Goal: Task Accomplishment & Management: Use online tool/utility

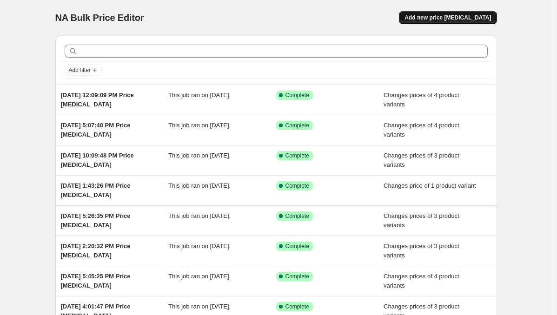
click at [447, 19] on span "Add new price [MEDICAL_DATA]" at bounding box center [447, 17] width 86 height 7
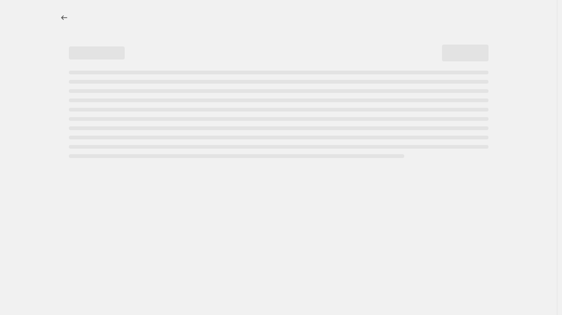
select select "percentage"
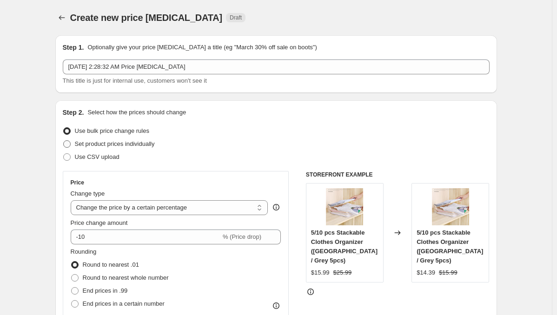
click at [117, 142] on span "Set product prices individually" at bounding box center [115, 143] width 80 height 7
click at [64, 141] on input "Set product prices individually" at bounding box center [63, 140] width 0 height 0
radio input "true"
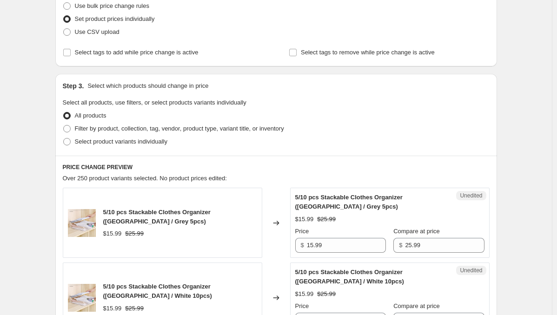
scroll to position [139, 0]
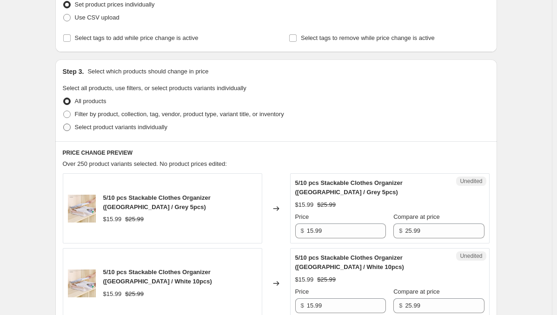
click at [110, 122] on label "Select product variants individually" at bounding box center [115, 127] width 105 height 13
click at [64, 124] on input "Select product variants individually" at bounding box center [63, 124] width 0 height 0
radio input "true"
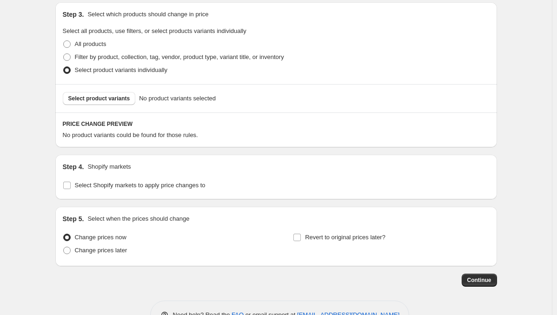
scroll to position [225, 0]
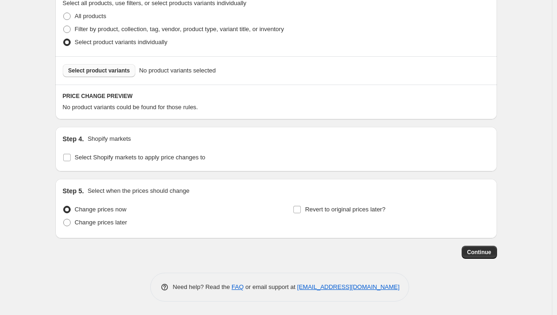
click at [97, 70] on span "Select product variants" at bounding box center [99, 70] width 62 height 7
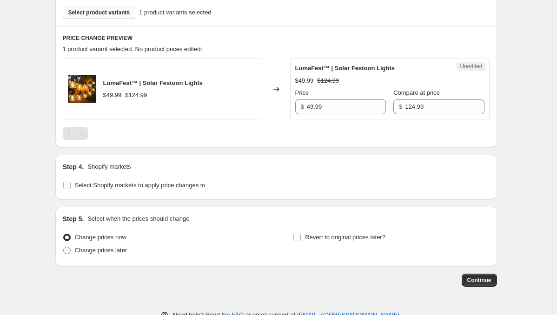
scroll to position [311, 0]
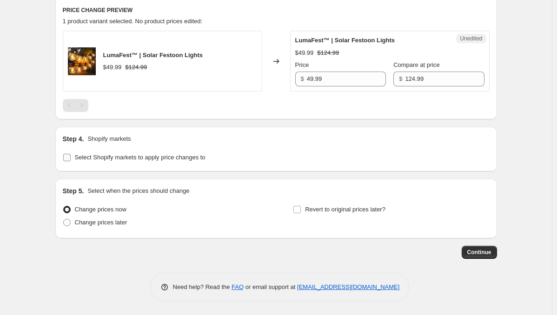
click at [110, 156] on span "Select Shopify markets to apply price changes to" at bounding box center [140, 157] width 131 height 7
click at [71, 156] on input "Select Shopify markets to apply price changes to" at bounding box center [66, 157] width 7 height 7
checkbox input "true"
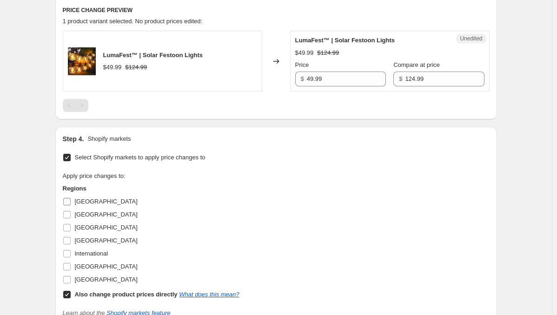
drag, startPoint x: 79, startPoint y: 199, endPoint x: 86, endPoint y: 198, distance: 7.0
click at [79, 199] on span "[GEOGRAPHIC_DATA]" at bounding box center [106, 201] width 63 height 7
click at [71, 199] on input "[GEOGRAPHIC_DATA]" at bounding box center [66, 201] width 7 height 7
checkbox input "true"
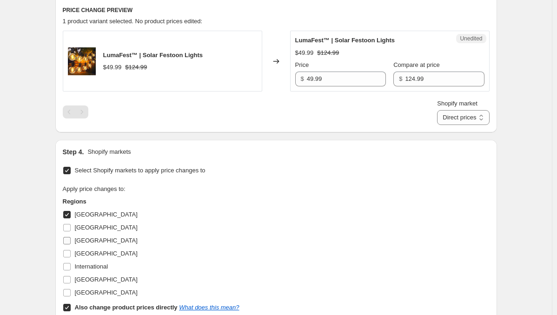
click at [85, 238] on span "[GEOGRAPHIC_DATA]" at bounding box center [106, 240] width 63 height 7
click at [71, 238] on input "[GEOGRAPHIC_DATA]" at bounding box center [66, 240] width 7 height 7
checkbox input "true"
click at [87, 255] on span "[GEOGRAPHIC_DATA]" at bounding box center [106, 253] width 63 height 7
click at [71, 255] on input "[GEOGRAPHIC_DATA]" at bounding box center [66, 253] width 7 height 7
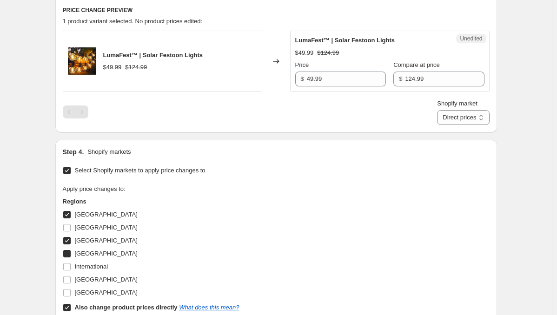
checkbox input "true"
click at [84, 290] on span "[GEOGRAPHIC_DATA]" at bounding box center [106, 292] width 63 height 7
click at [71, 290] on input "[GEOGRAPHIC_DATA]" at bounding box center [66, 292] width 7 height 7
checkbox input "true"
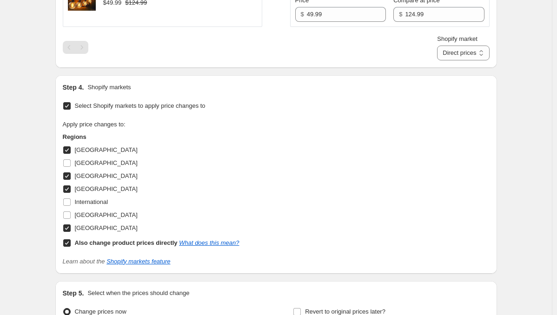
scroll to position [403, 0]
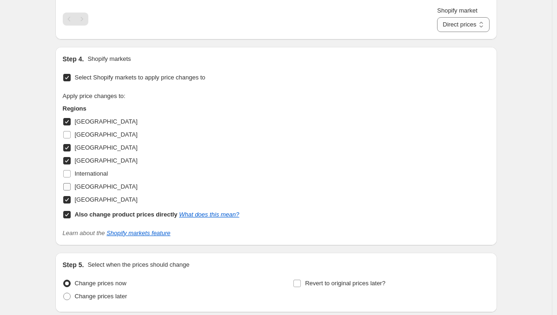
click at [90, 184] on span "[GEOGRAPHIC_DATA]" at bounding box center [106, 186] width 63 height 7
click at [71, 184] on input "[GEOGRAPHIC_DATA]" at bounding box center [66, 186] width 7 height 7
checkbox input "true"
click at [89, 199] on span "[GEOGRAPHIC_DATA]" at bounding box center [106, 199] width 63 height 7
click at [71, 199] on input "[GEOGRAPHIC_DATA]" at bounding box center [66, 199] width 7 height 7
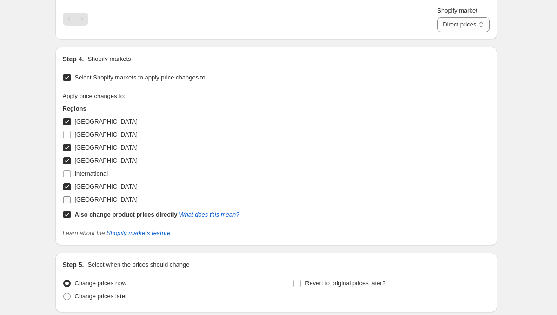
checkbox input "false"
click at [87, 214] on b "Also change product prices directly" at bounding box center [126, 214] width 103 height 7
click at [71, 214] on input "Also change product prices directly What does this mean?" at bounding box center [66, 214] width 7 height 7
checkbox input "false"
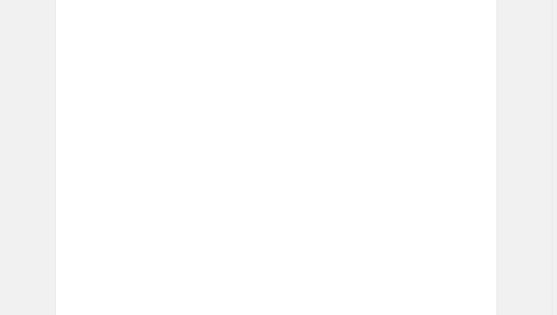
click at [353, 171] on div "Price" at bounding box center [363, 168] width 76 height 9
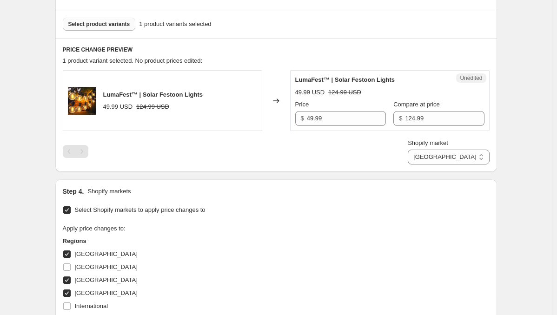
scroll to position [311, 0]
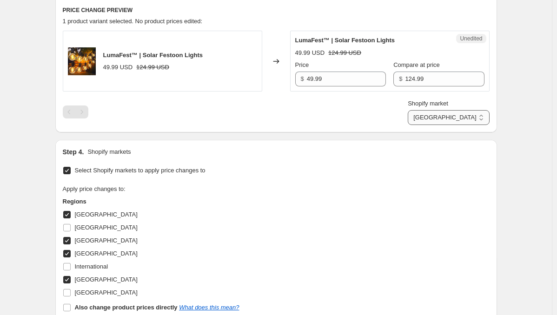
drag, startPoint x: 471, startPoint y: 118, endPoint x: 476, endPoint y: 122, distance: 6.9
click at [471, 118] on select "[GEOGRAPHIC_DATA] [GEOGRAPHIC_DATA] [GEOGRAPHIC_DATA] [GEOGRAPHIC_DATA]" at bounding box center [448, 117] width 81 height 15
click at [451, 125] on select "[GEOGRAPHIC_DATA] [GEOGRAPHIC_DATA] [GEOGRAPHIC_DATA] [GEOGRAPHIC_DATA]" at bounding box center [448, 117] width 81 height 15
drag, startPoint x: 468, startPoint y: 117, endPoint x: 469, endPoint y: 122, distance: 5.7
click at [468, 117] on select "[GEOGRAPHIC_DATA] [GEOGRAPHIC_DATA] [GEOGRAPHIC_DATA] [GEOGRAPHIC_DATA]" at bounding box center [448, 117] width 81 height 15
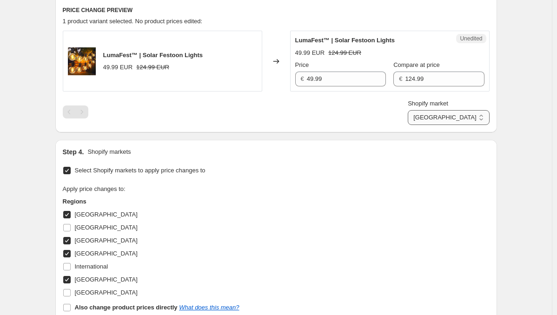
click at [449, 125] on select "[GEOGRAPHIC_DATA] [GEOGRAPHIC_DATA] [GEOGRAPHIC_DATA] [GEOGRAPHIC_DATA]" at bounding box center [448, 117] width 81 height 15
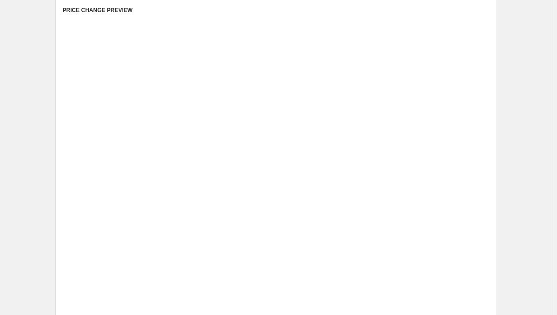
click at [407, 153] on div "Unedited Placeholder 53.15 EUR 59.05 EUR Price € 53.15 Compare at price € 59.05" at bounding box center [389, 126] width 199 height 61
click at [403, 152] on div "Unedited Placeholder 53.15 EUR 59.05 EUR Price € 53.15 Compare at price € 59.05" at bounding box center [389, 126] width 199 height 61
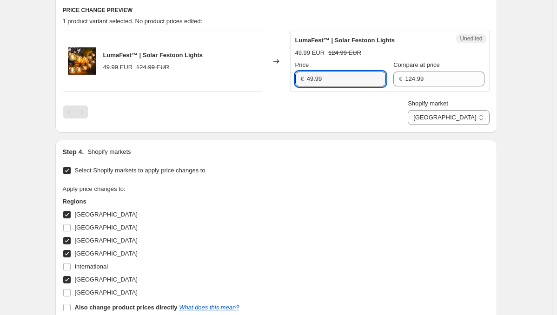
click at [336, 75] on input "49.99" at bounding box center [346, 79] width 79 height 15
click at [423, 80] on input "124.99" at bounding box center [444, 79] width 79 height 15
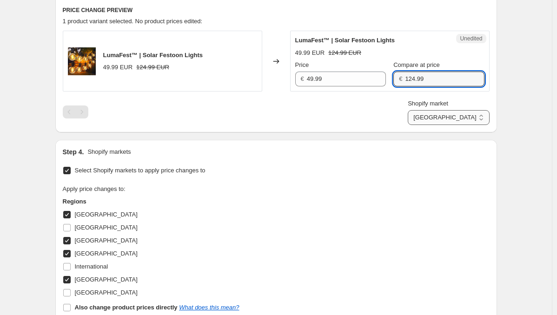
click at [466, 122] on select "[GEOGRAPHIC_DATA] [GEOGRAPHIC_DATA] [GEOGRAPHIC_DATA] [GEOGRAPHIC_DATA]" at bounding box center [448, 117] width 81 height 15
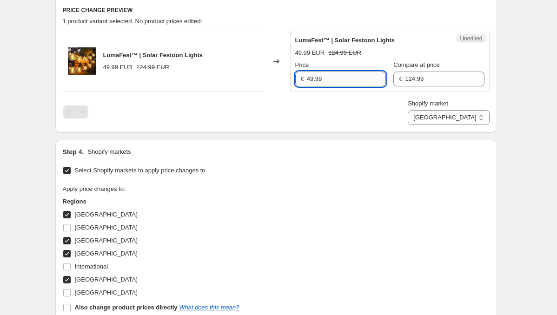
click at [353, 78] on input "49.99" at bounding box center [346, 79] width 79 height 15
click at [470, 121] on select "[GEOGRAPHIC_DATA] [GEOGRAPHIC_DATA] [GEOGRAPHIC_DATA] [GEOGRAPHIC_DATA]" at bounding box center [448, 117] width 81 height 15
select select "7501644017"
click at [429, 125] on select "[GEOGRAPHIC_DATA] [GEOGRAPHIC_DATA] [GEOGRAPHIC_DATA] [GEOGRAPHIC_DATA]" at bounding box center [448, 117] width 81 height 15
click at [340, 77] on input "49.99" at bounding box center [346, 79] width 79 height 15
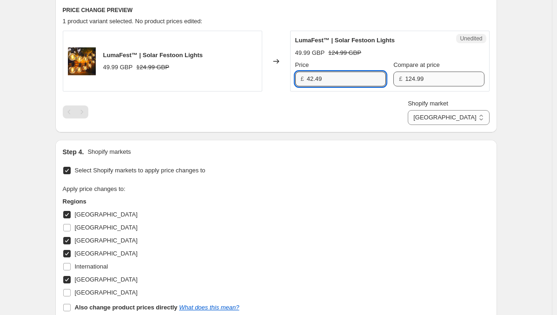
type input "42.49"
click at [440, 80] on input "124.99" at bounding box center [444, 79] width 79 height 15
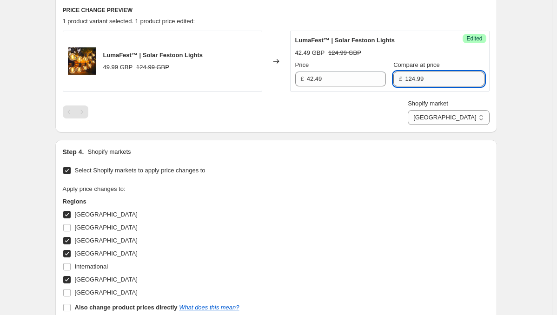
click at [429, 78] on input "124.99" at bounding box center [444, 79] width 79 height 15
type input "106.49"
click at [405, 158] on div "Step 4. Shopify markets Select Shopify markets to apply price changes to Apply …" at bounding box center [276, 238] width 427 height 183
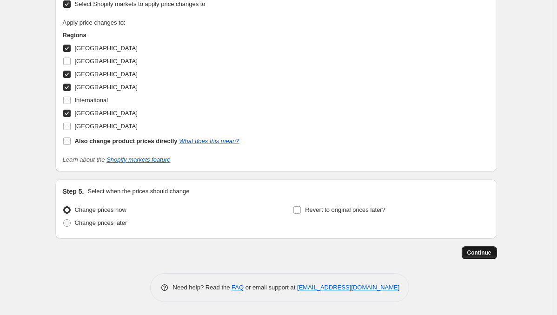
click at [476, 247] on button "Continue" at bounding box center [479, 252] width 35 height 13
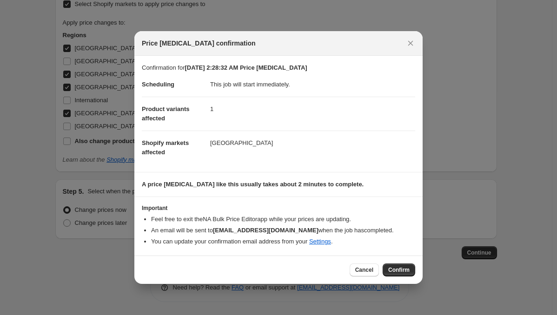
click at [400, 267] on span "Confirm" at bounding box center [398, 269] width 21 height 7
